Goal: Find contact information: Find contact information

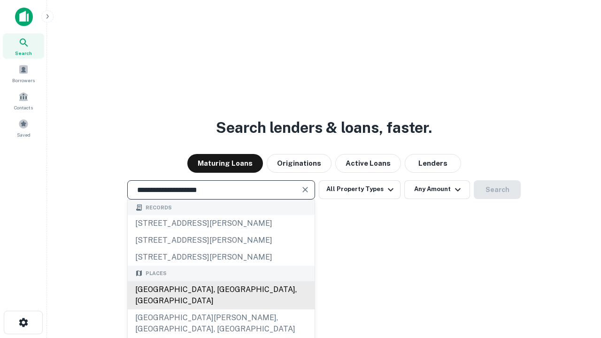
click at [221, 310] on div "Santa Monica, CA, USA" at bounding box center [221, 295] width 187 height 28
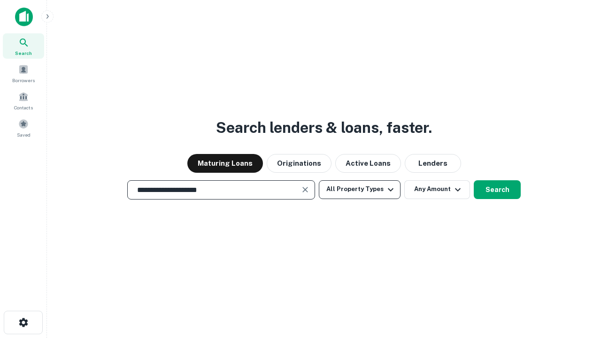
type input "**********"
click at [360, 189] on button "All Property Types" at bounding box center [360, 189] width 82 height 19
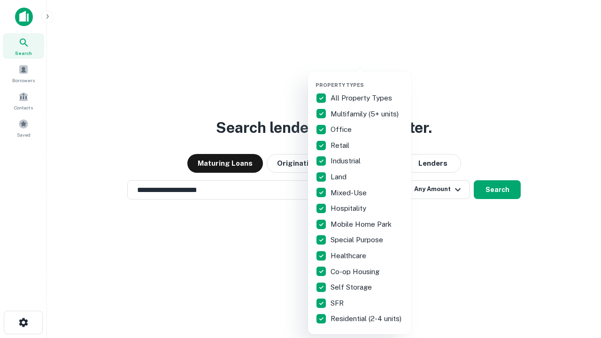
click at [367, 79] on button "button" at bounding box center [367, 79] width 103 height 0
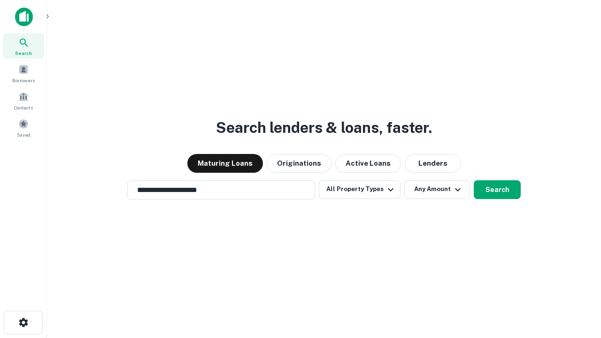
scroll to position [15, 0]
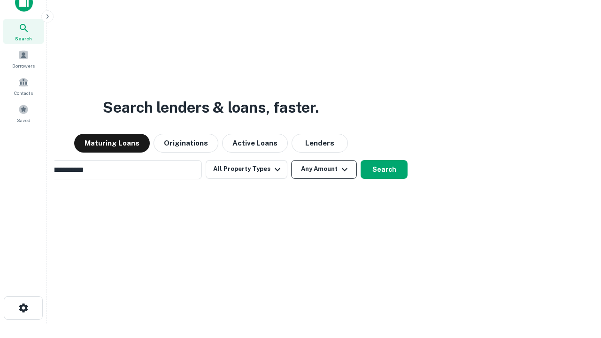
click at [291, 160] on button "Any Amount" at bounding box center [324, 169] width 66 height 19
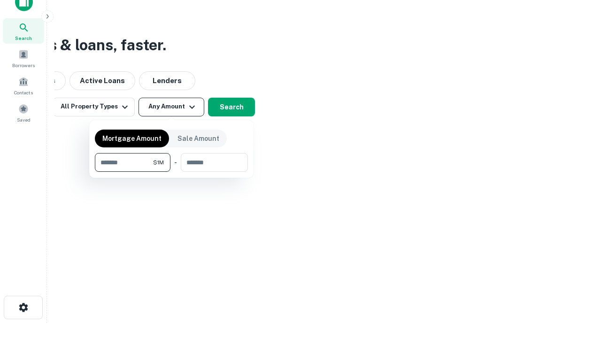
type input "*******"
click at [172, 172] on button "button" at bounding box center [171, 172] width 153 height 0
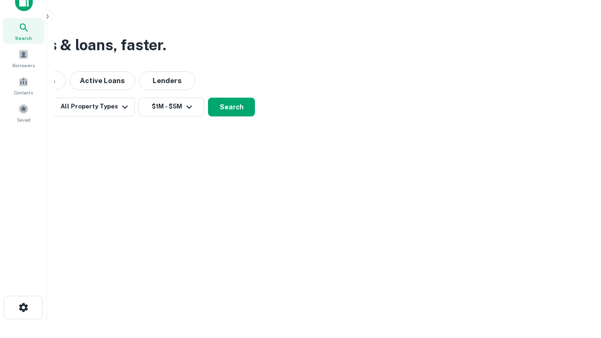
scroll to position [6, 173]
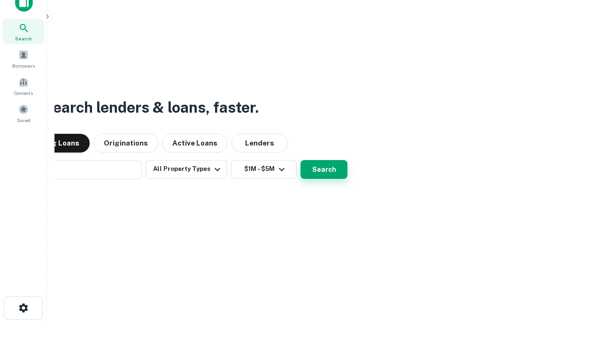
click at [301, 160] on button "Search" at bounding box center [324, 169] width 47 height 19
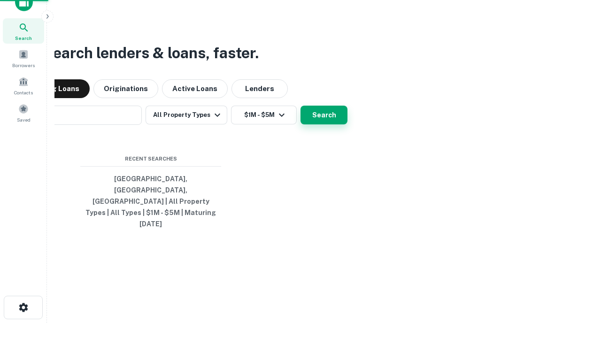
scroll to position [25, 266]
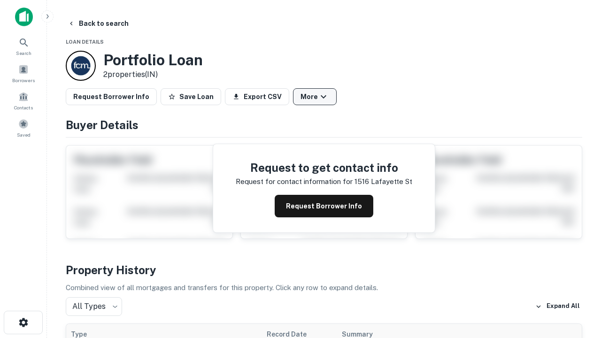
click at [315, 97] on button "More" at bounding box center [315, 96] width 44 height 17
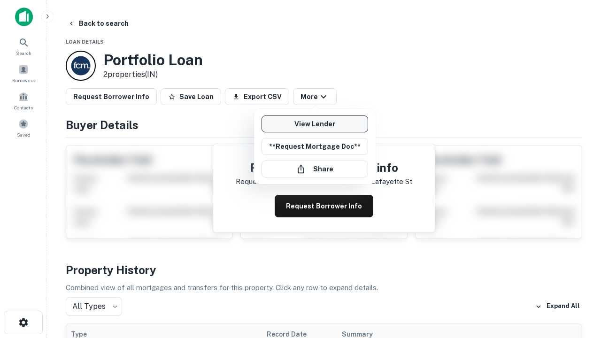
click at [315, 124] on link "View Lender" at bounding box center [315, 124] width 107 height 17
